Goal: Transaction & Acquisition: Purchase product/service

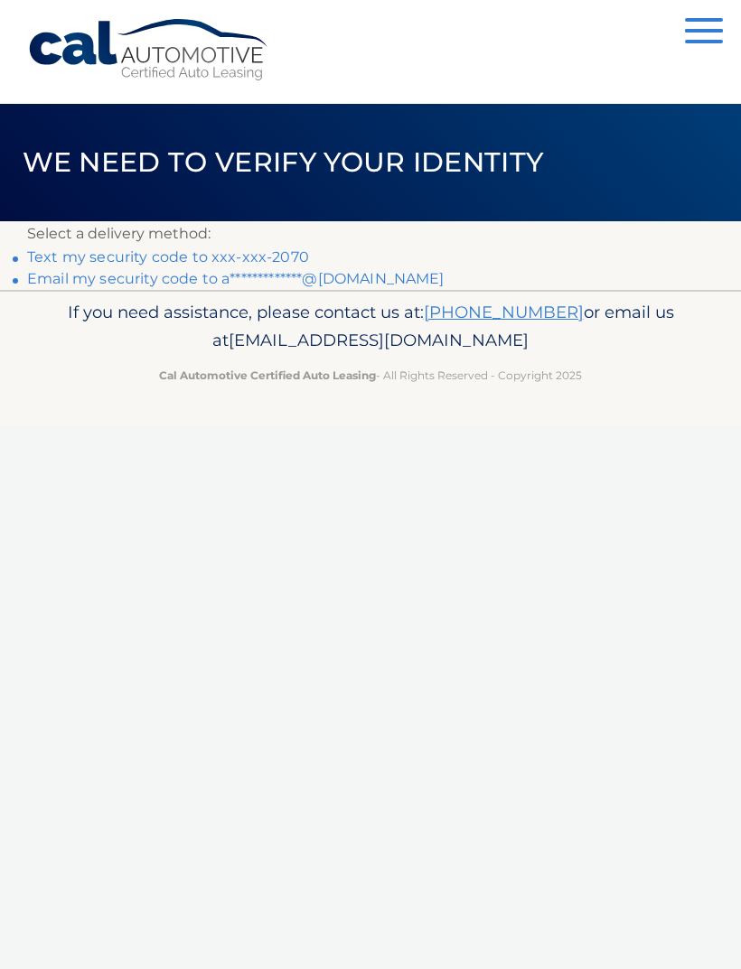
click at [268, 254] on link "Text my security code to xxx-xxx-2070" at bounding box center [168, 256] width 282 height 17
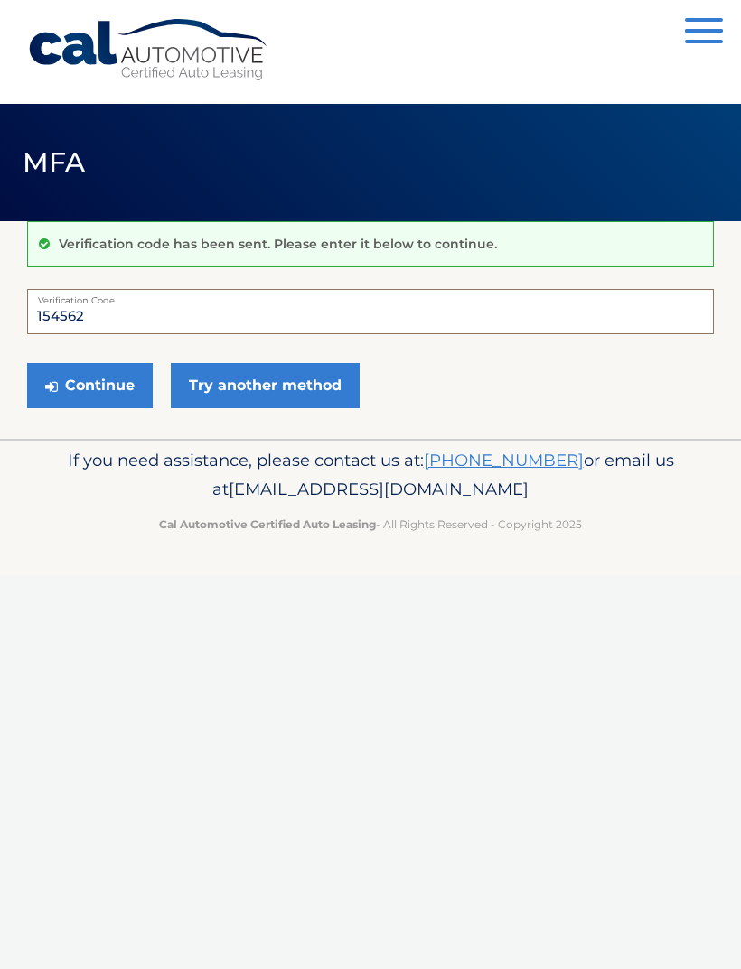
type input "154562"
click at [72, 381] on button "Continue" at bounding box center [90, 385] width 126 height 45
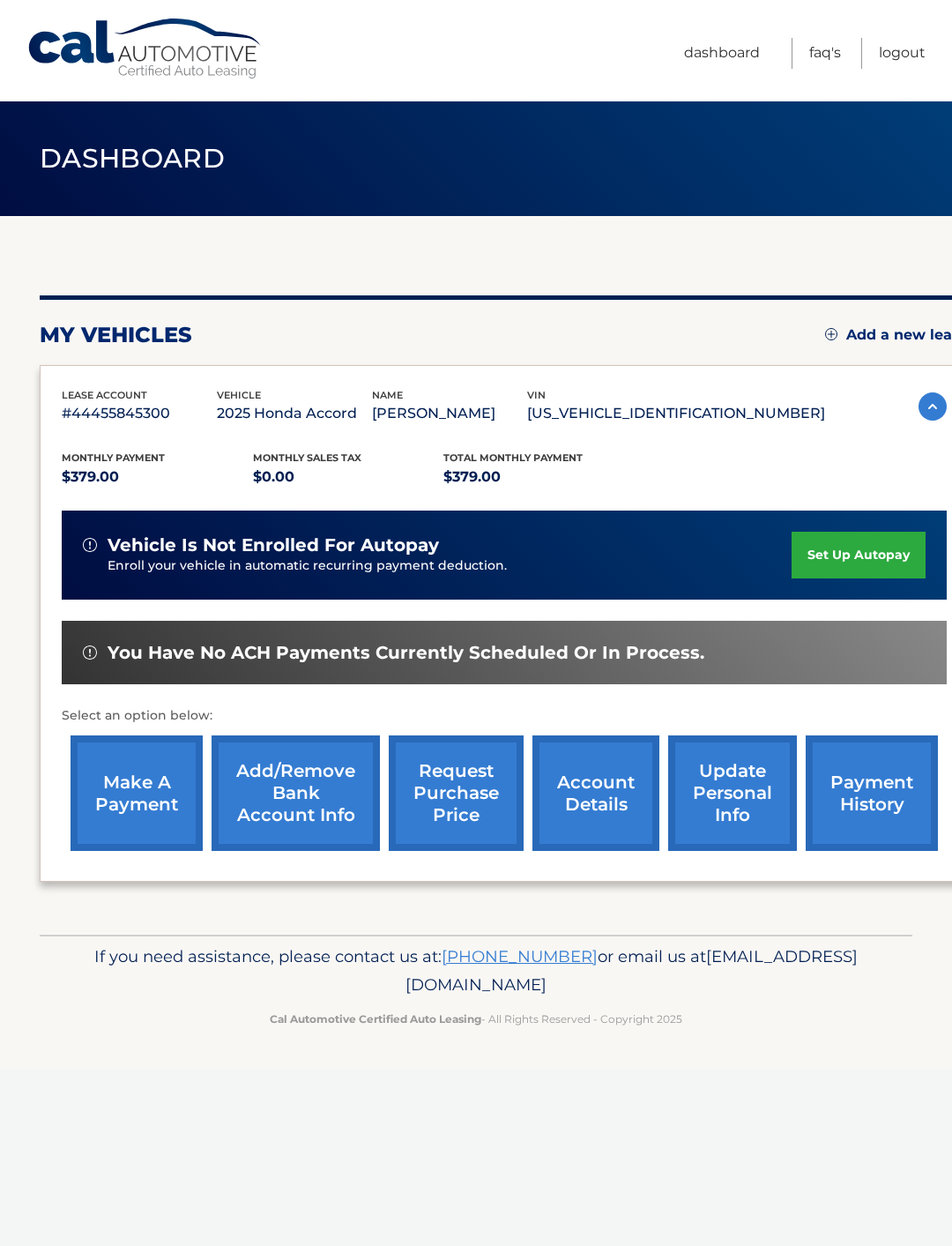
click at [129, 781] on link "make a payment" at bounding box center [137, 792] width 133 height 115
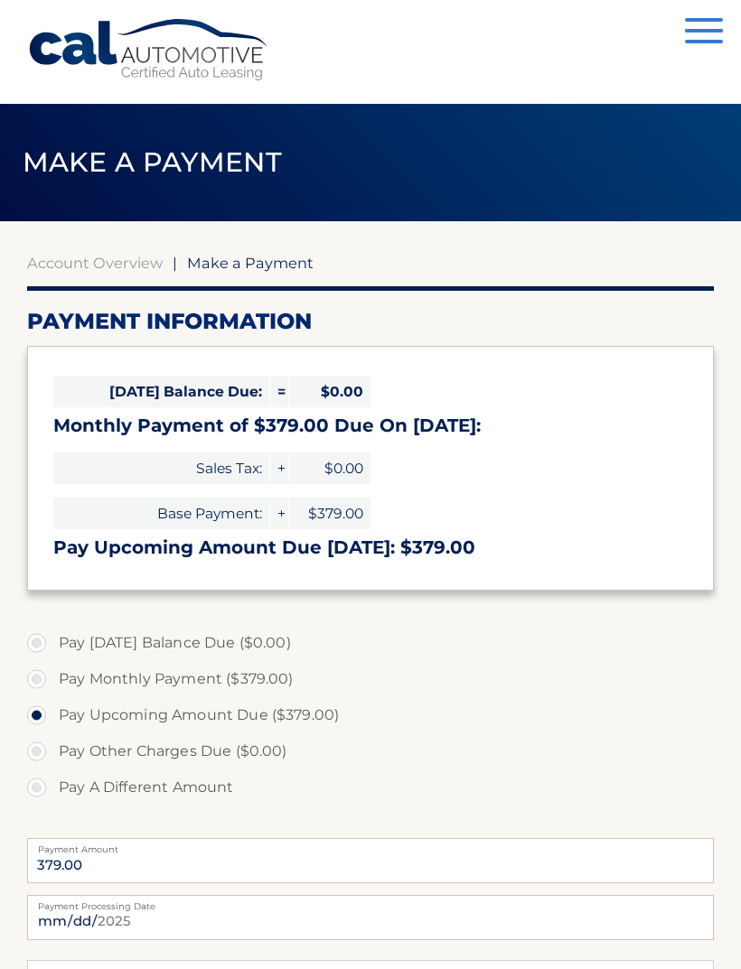
select select "OWM2NDYyNTMtNTE4OC00NDk2LWI2NzEtMTY5ZGM3MjdkYTMw"
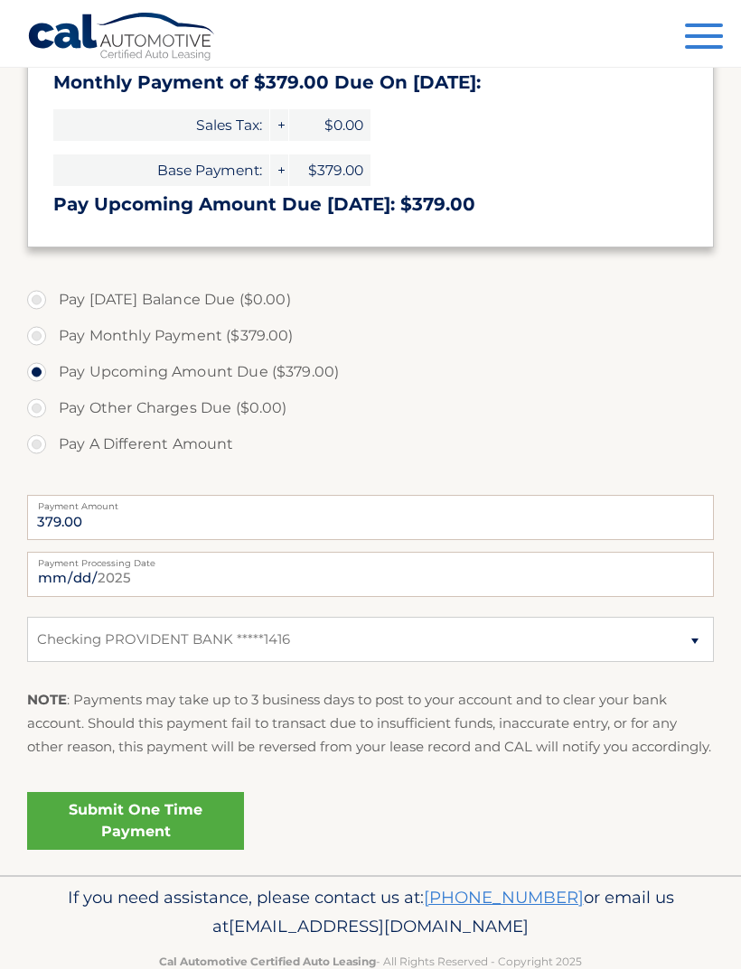
scroll to position [348, 0]
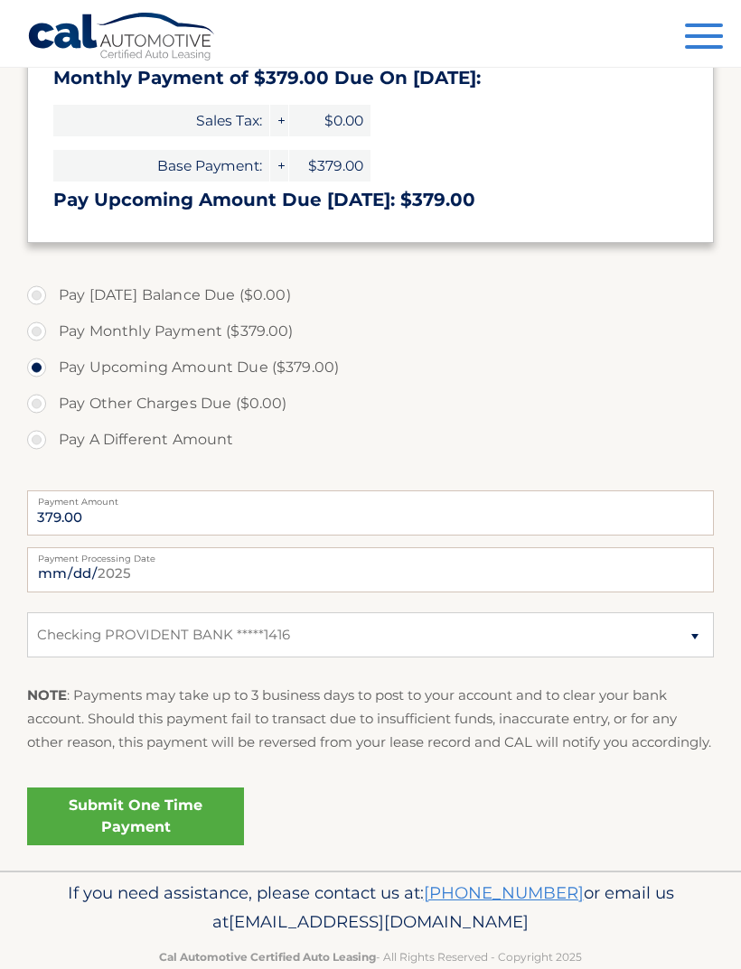
click at [182, 837] on link "Submit One Time Payment" at bounding box center [135, 817] width 217 height 58
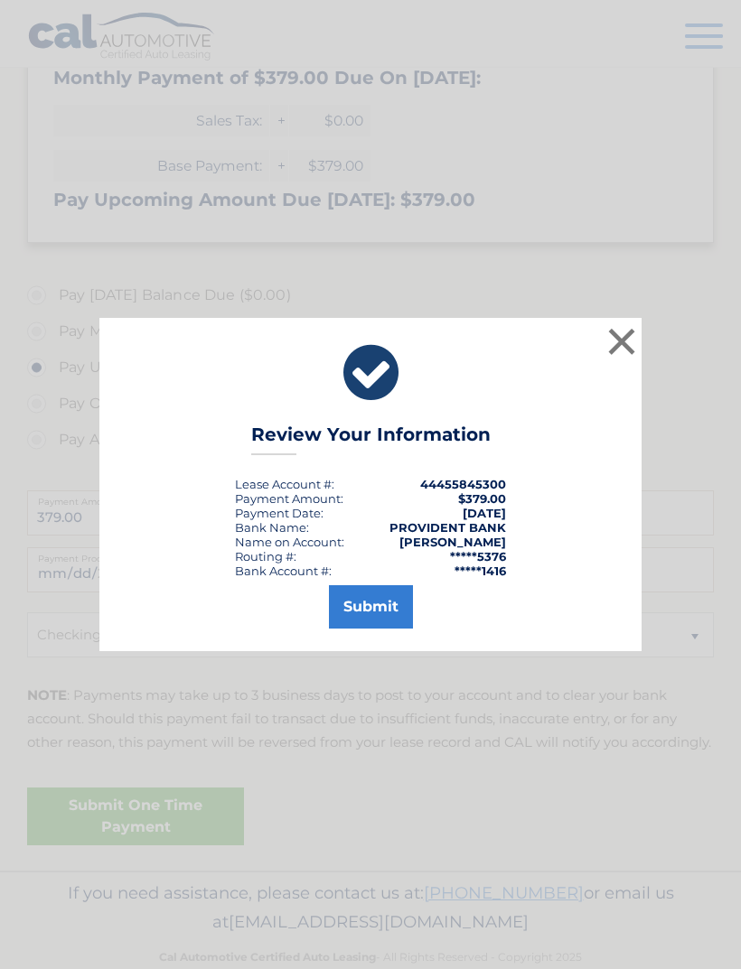
click at [380, 629] on button "Submit" at bounding box center [371, 606] width 84 height 43
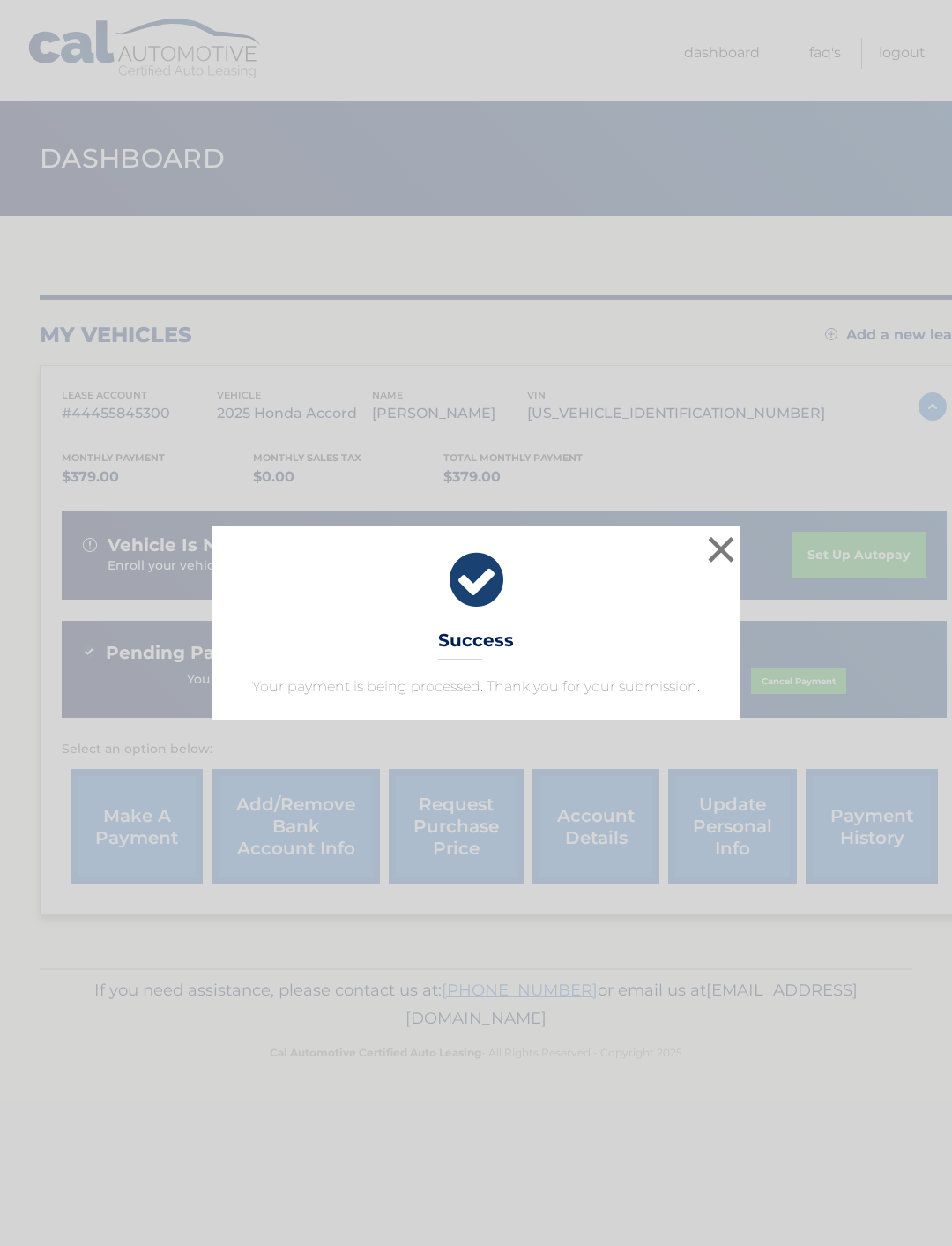
click at [726, 537] on button "×" at bounding box center [721, 549] width 35 height 35
